Goal: Information Seeking & Learning: Understand process/instructions

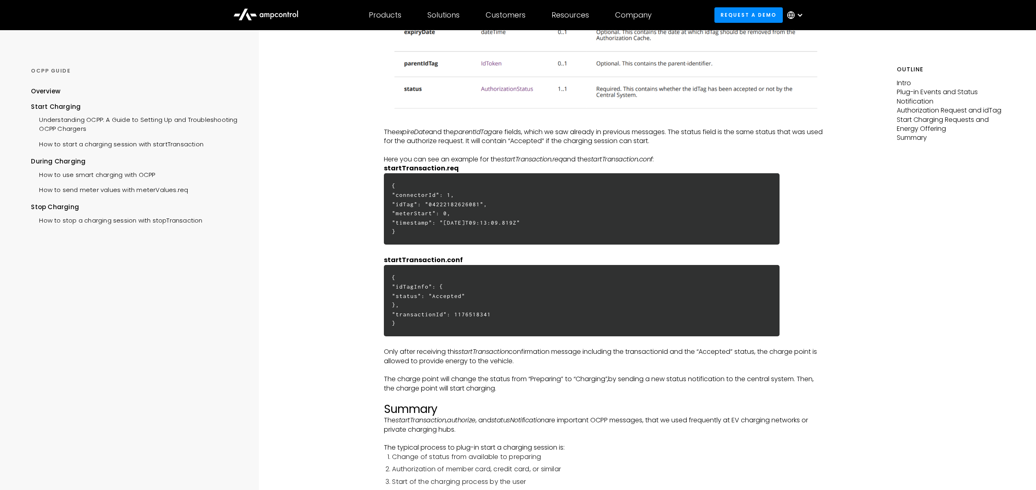
scroll to position [2215, 0]
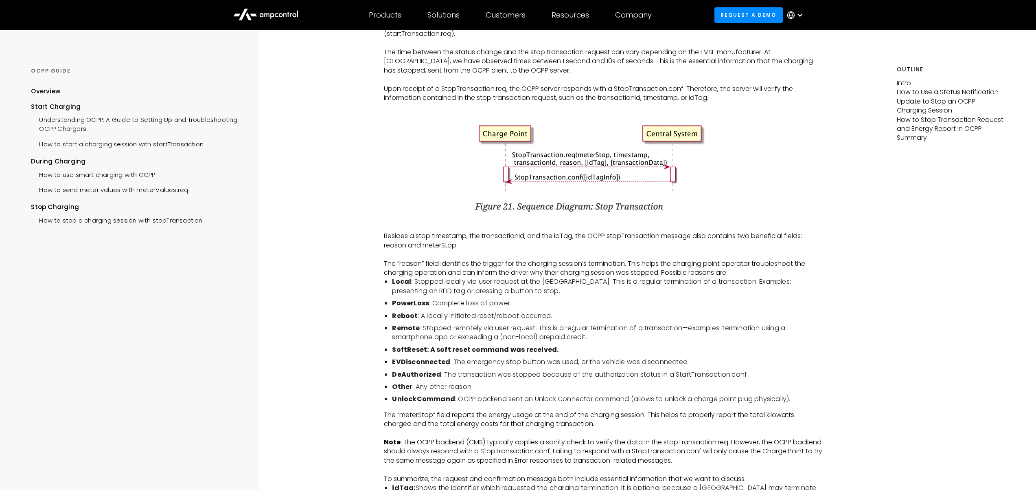
scroll to position [1527, 0]
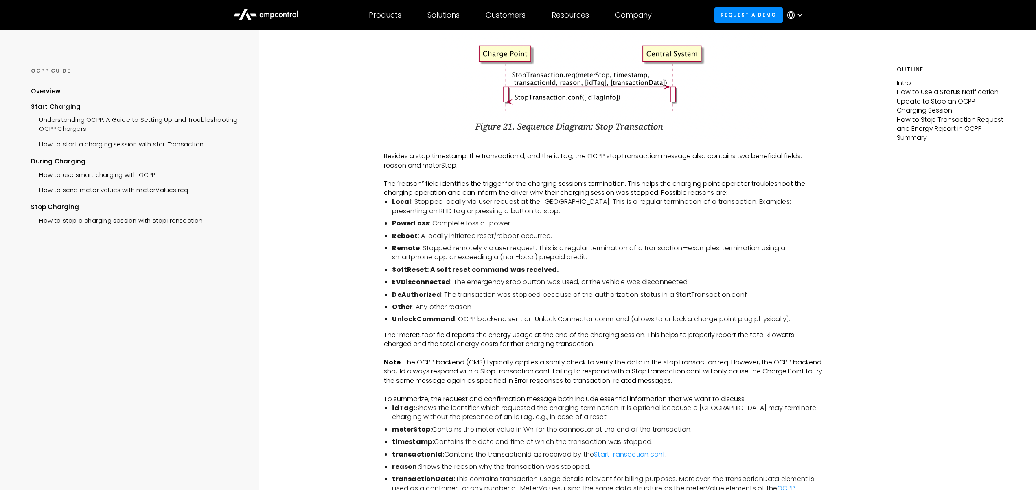
click at [620, 338] on p "The “meterStop” field reports the energy usage at the end of the charging sessi…" at bounding box center [604, 339] width 440 height 18
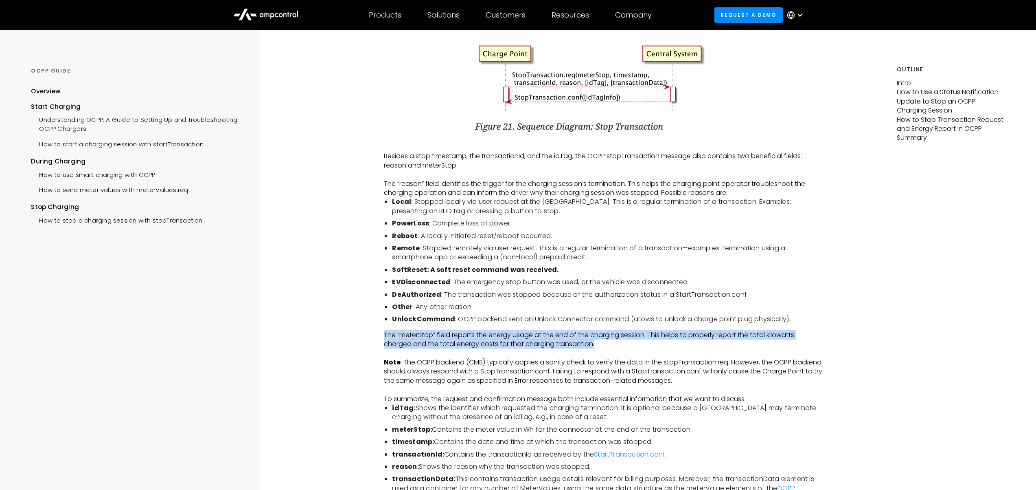
drag, startPoint x: 597, startPoint y: 338, endPoint x: 384, endPoint y: 337, distance: 213.0
click at [384, 337] on p "The “meterStop” field reports the energy usage at the end of the charging sessi…" at bounding box center [604, 339] width 440 height 18
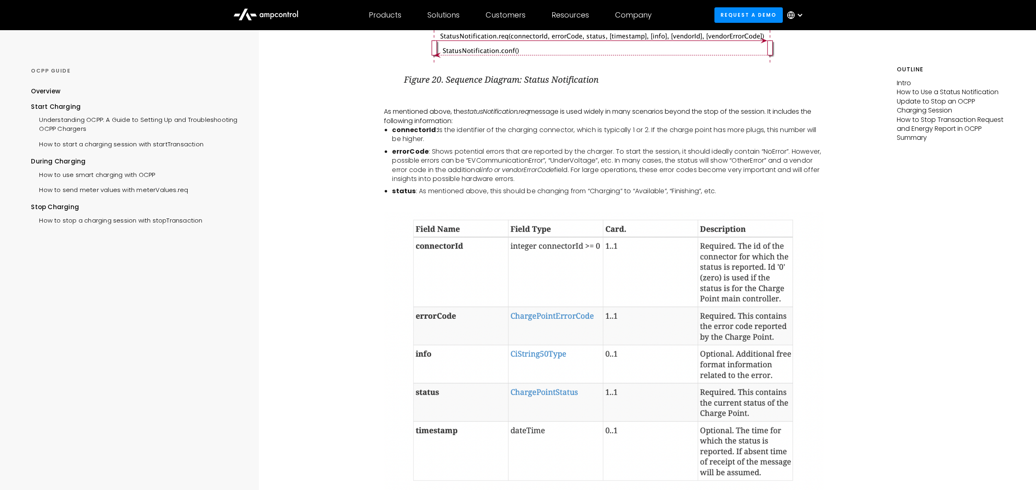
scroll to position [0, 0]
